Goal: Task Accomplishment & Management: Use online tool/utility

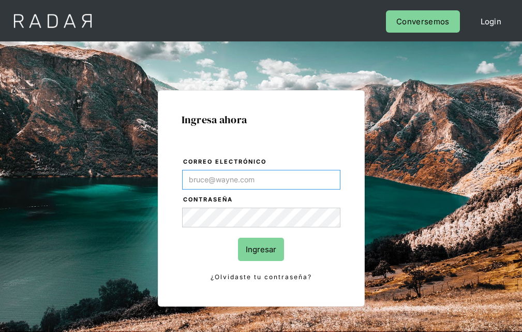
type input "[EMAIL_ADDRESS][PERSON_NAME][DOMAIN_NAME]"
click at [261, 249] on input "Ingresar" at bounding box center [261, 248] width 46 height 23
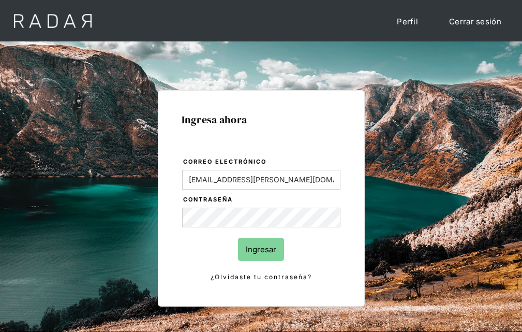
click at [261, 249] on input "Ingresar" at bounding box center [261, 248] width 46 height 23
